Goal: Task Accomplishment & Management: Use online tool/utility

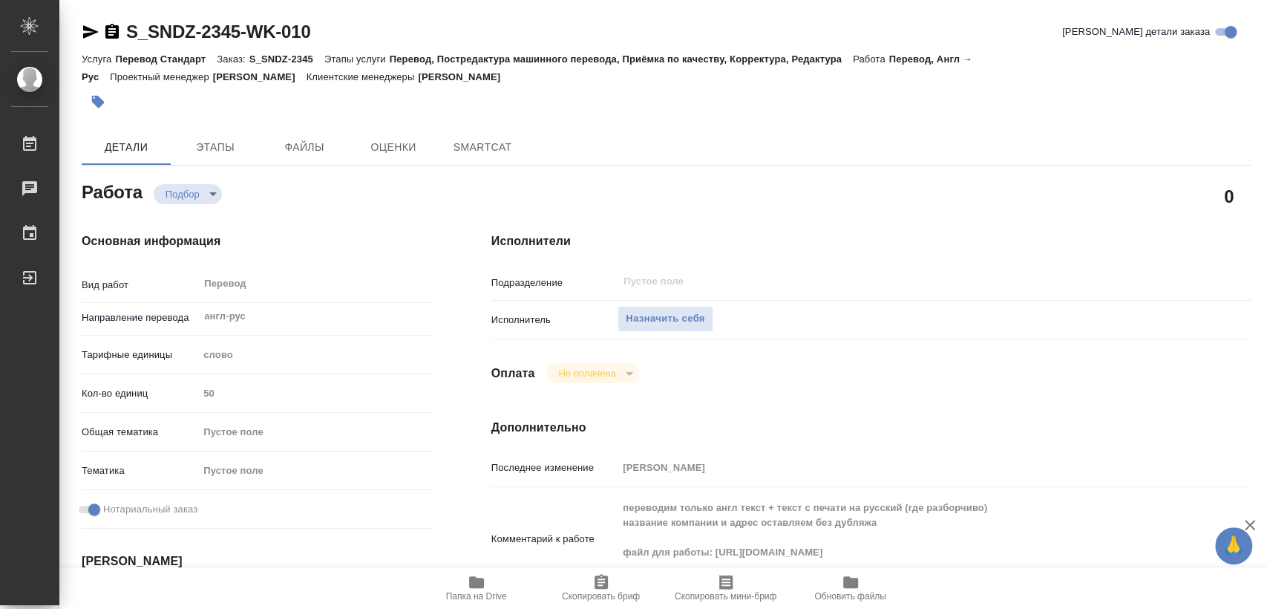
type textarea "x"
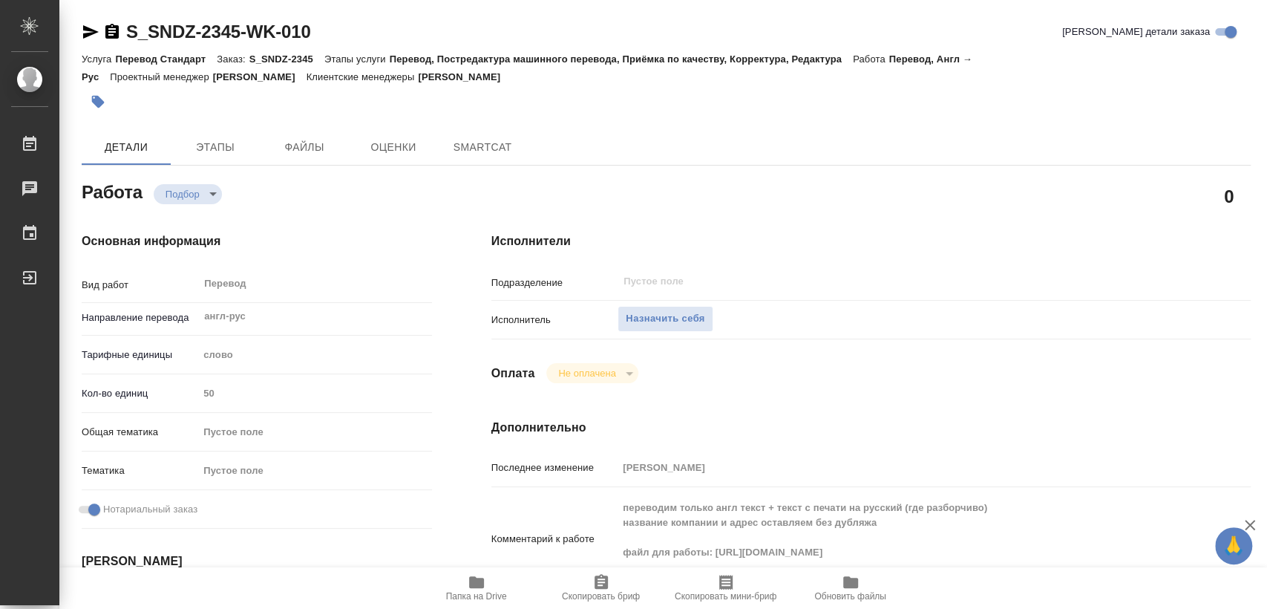
type textarea "x"
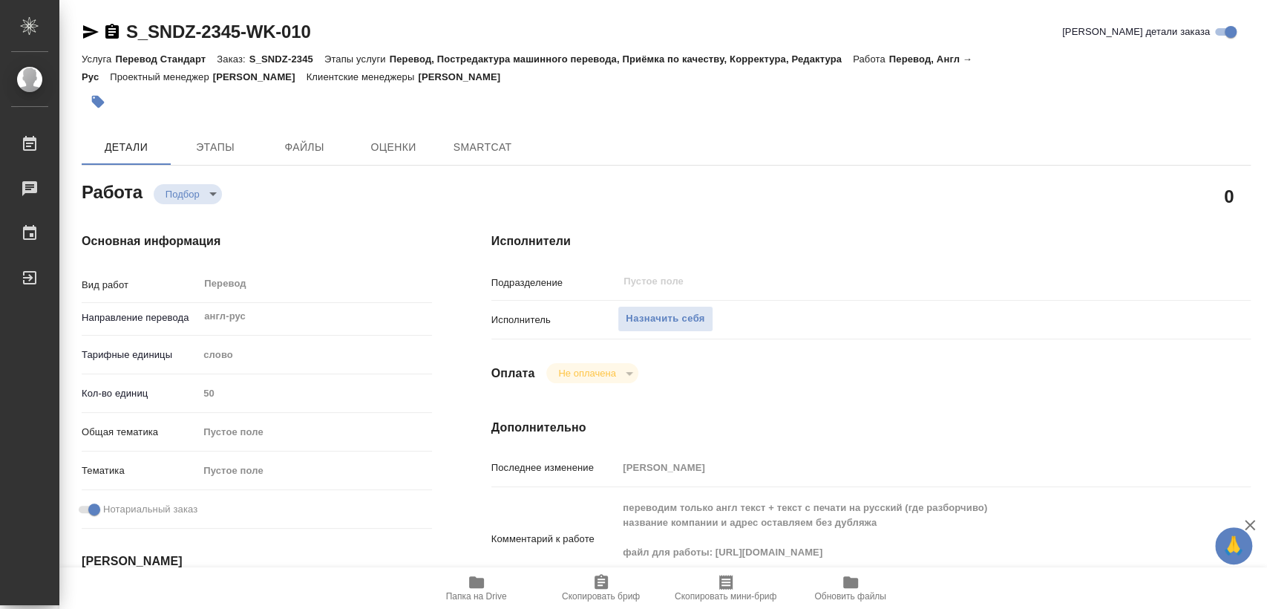
type textarea "x"
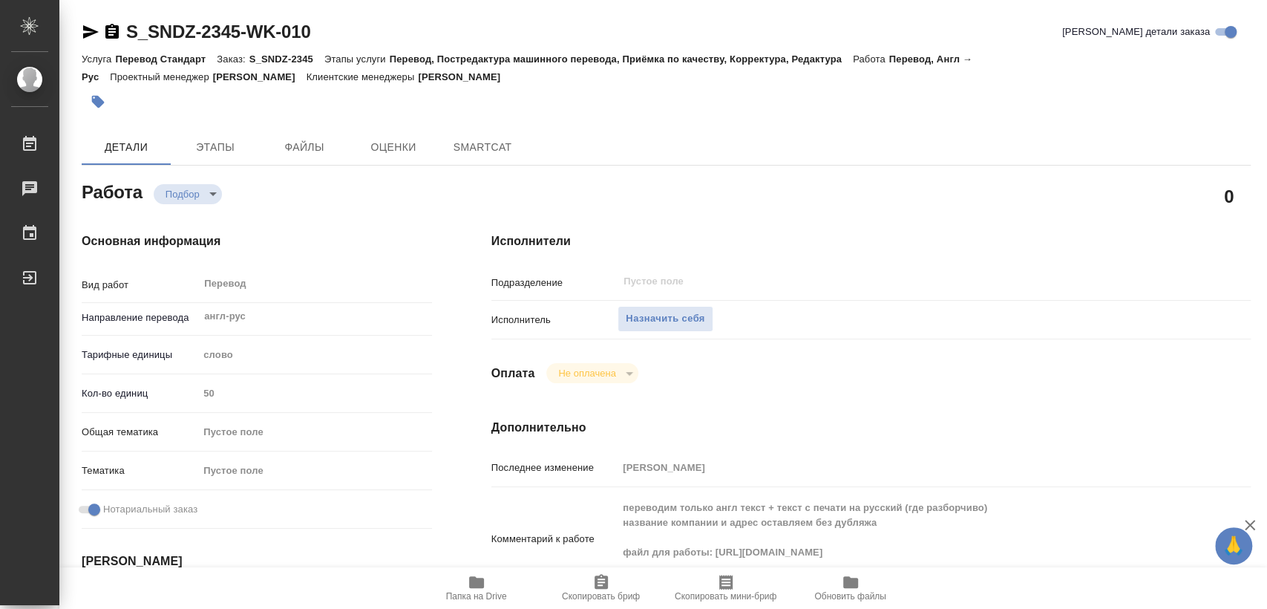
type textarea "x"
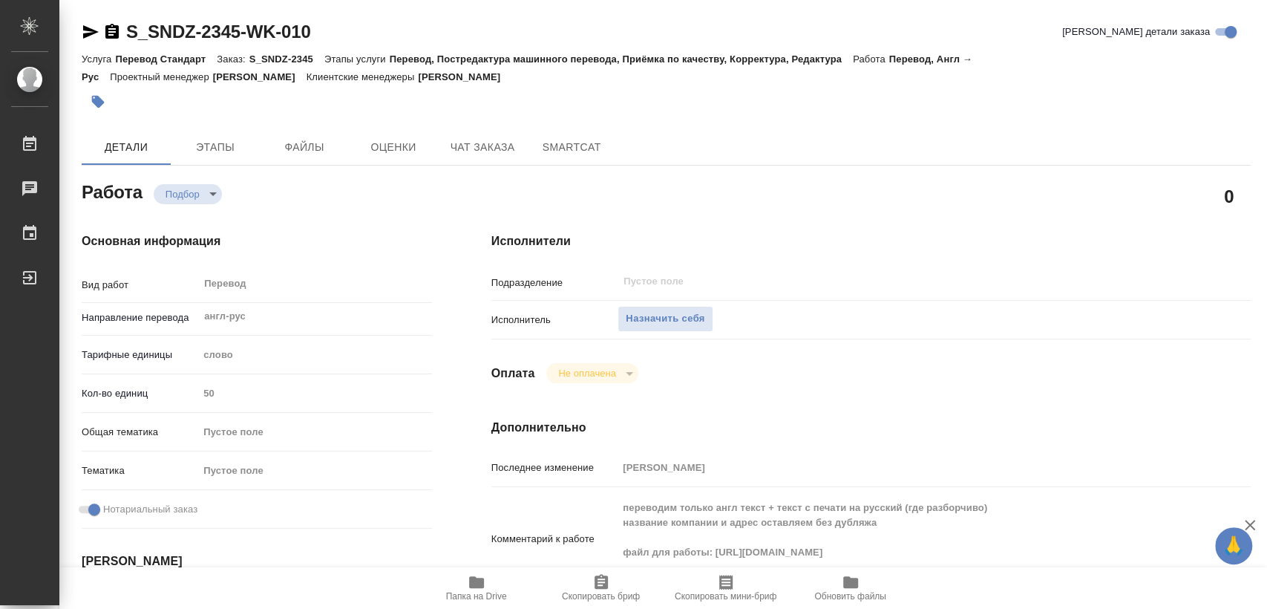
type textarea "x"
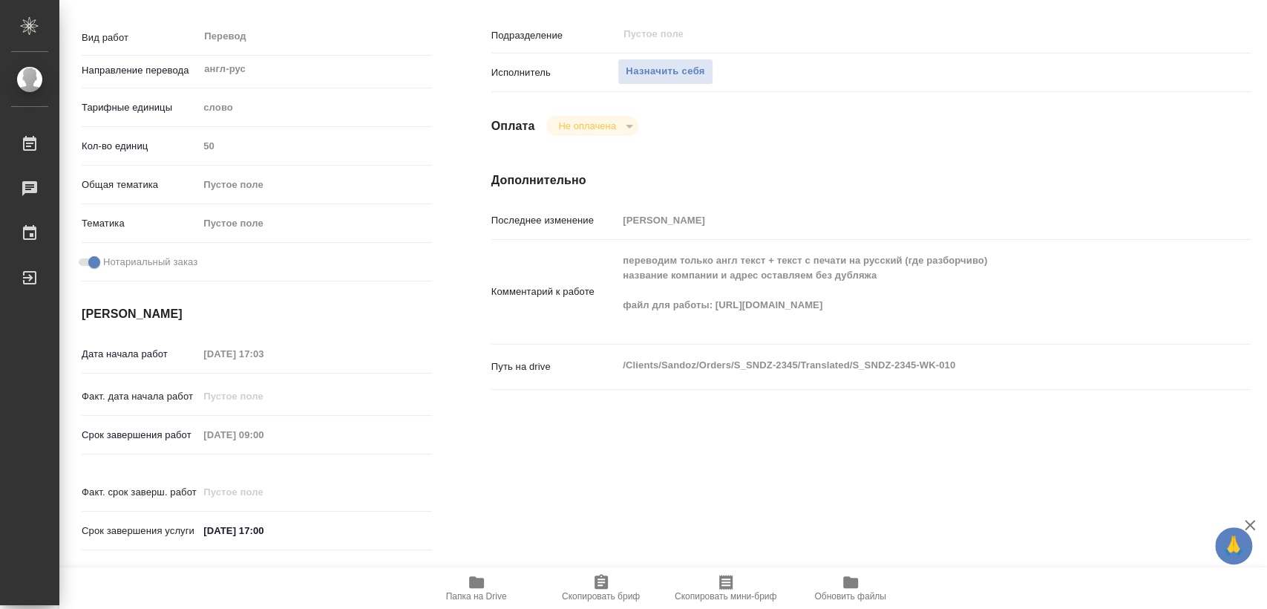
type textarea "x"
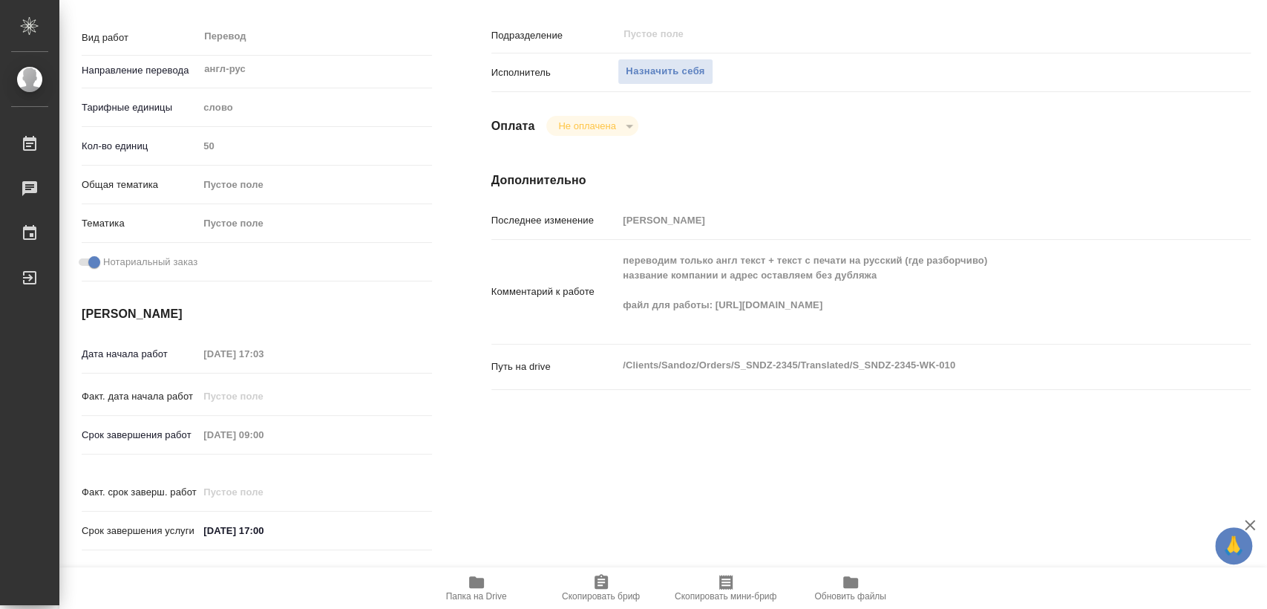
scroll to position [330, 0]
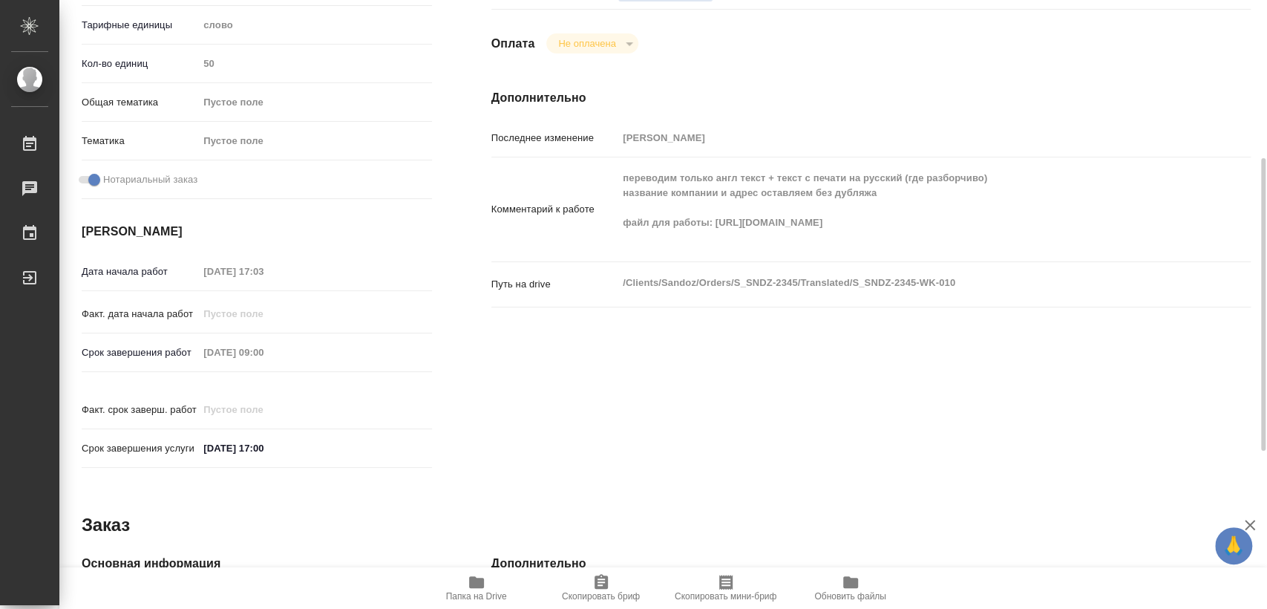
type textarea "x"
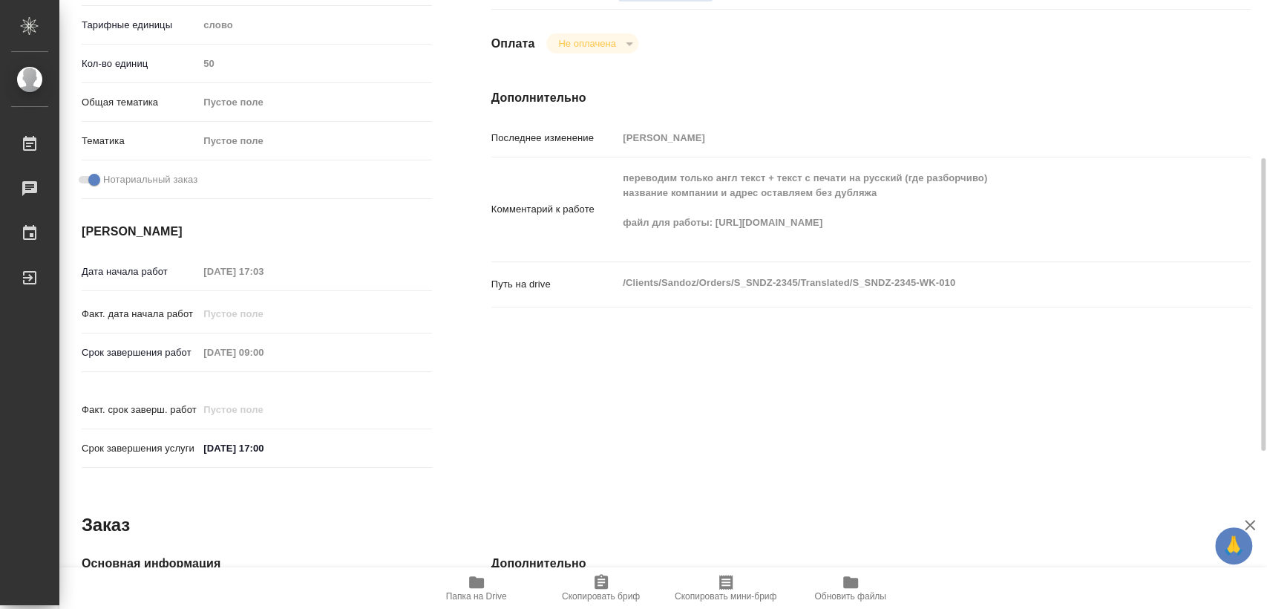
type textarea "x"
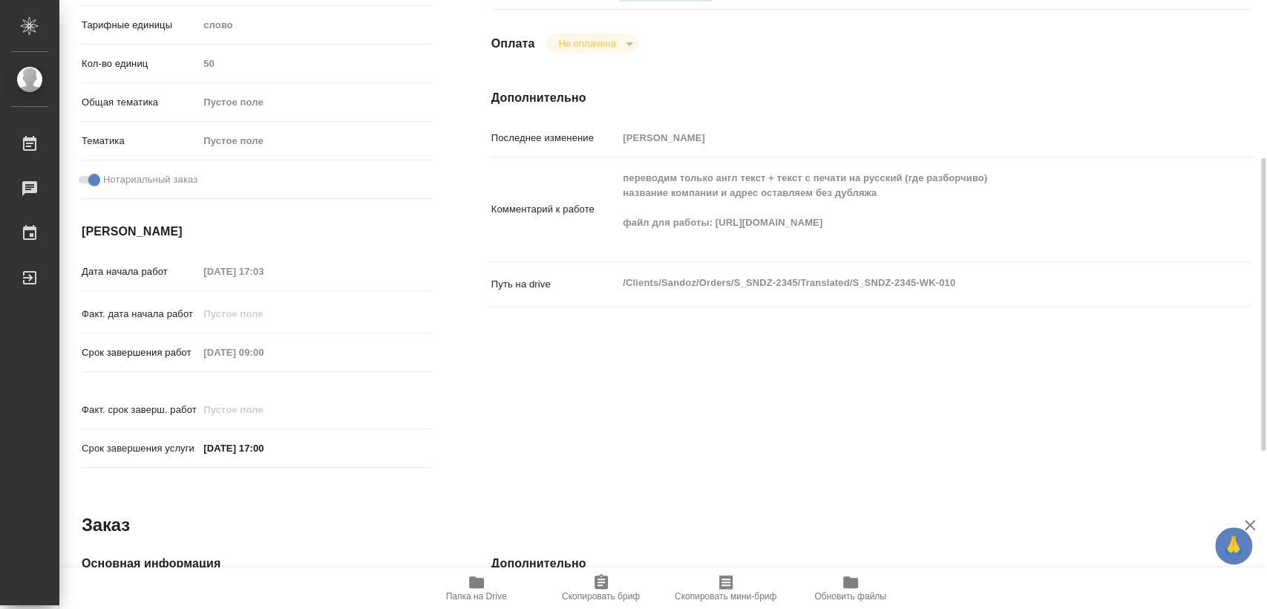
scroll to position [658, 0]
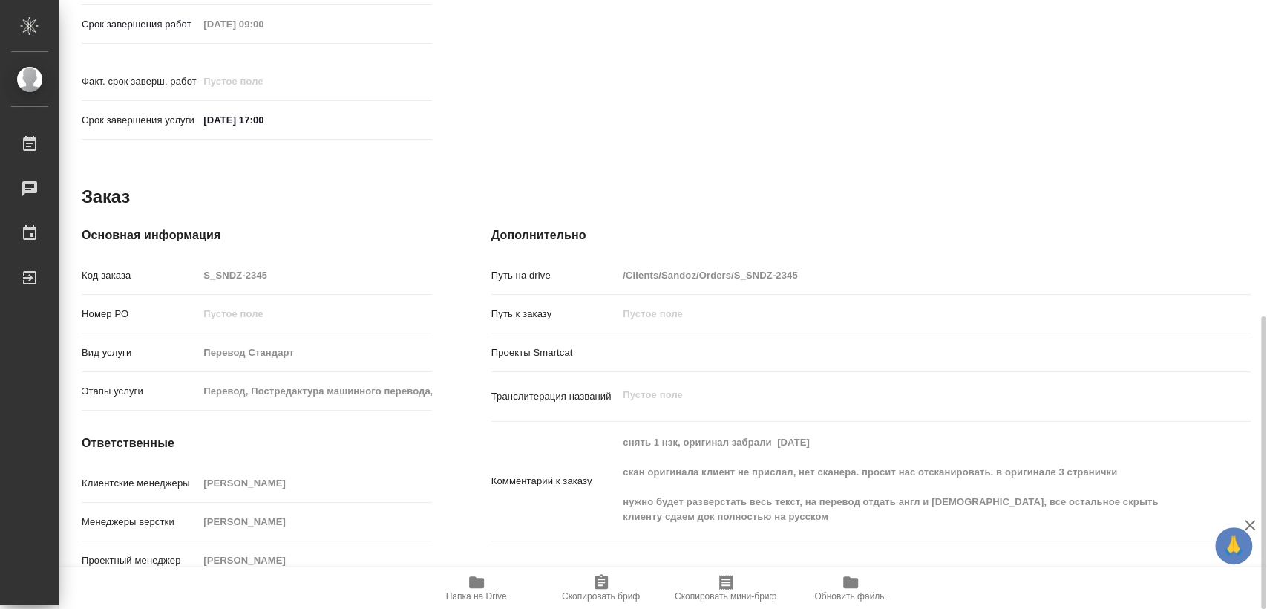
click at [480, 589] on icon "button" at bounding box center [477, 582] width 18 height 18
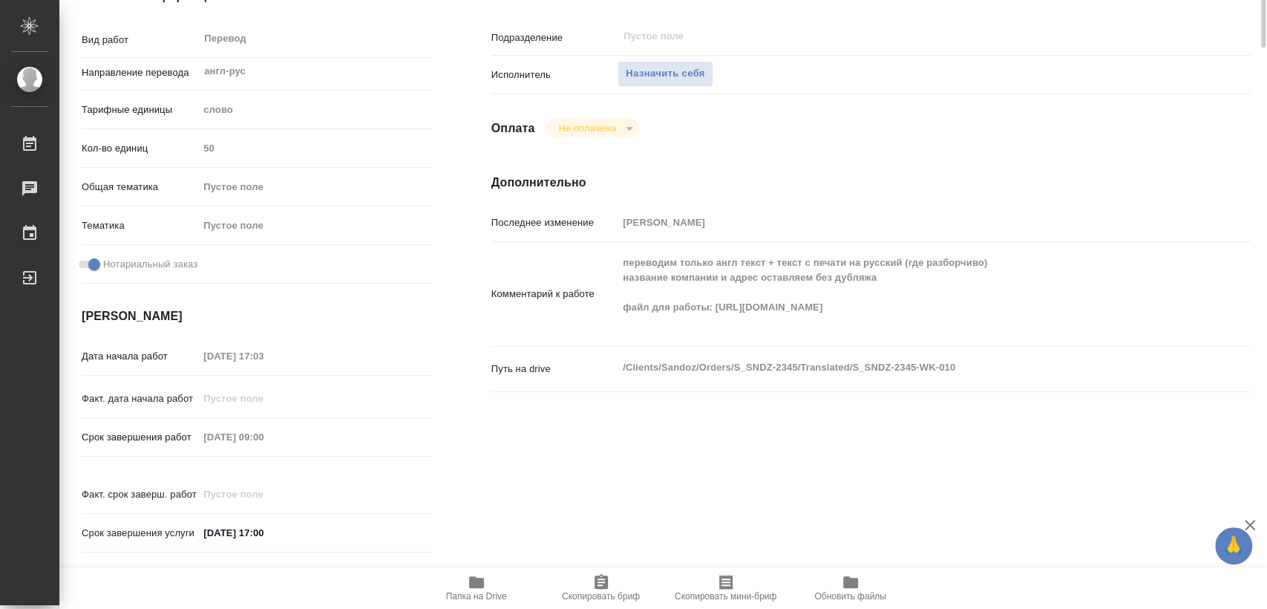
scroll to position [0, 0]
